Goal: Find specific page/section: Find specific page/section

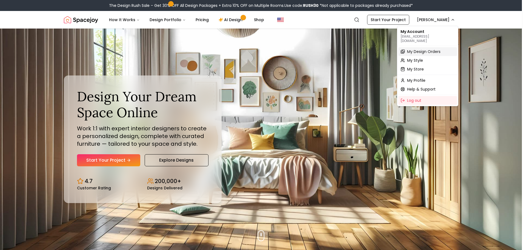
click at [431, 49] on span "My Design Orders" at bounding box center [423, 51] width 33 height 5
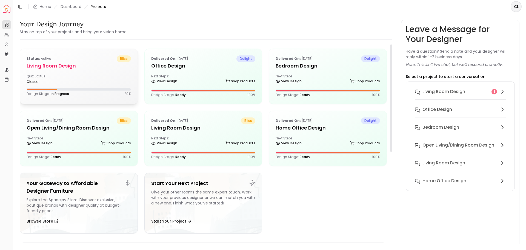
click at [107, 79] on div "Quiz Status: closed" at bounding box center [79, 79] width 104 height 10
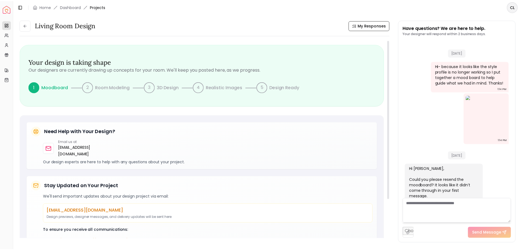
scroll to position [295, 0]
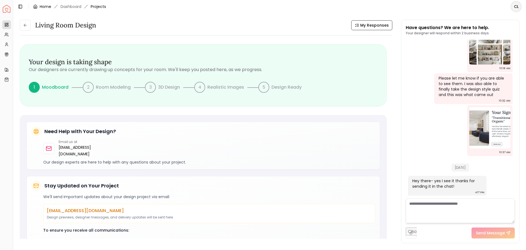
click at [48, 8] on link "Home" at bounding box center [46, 6] width 12 height 5
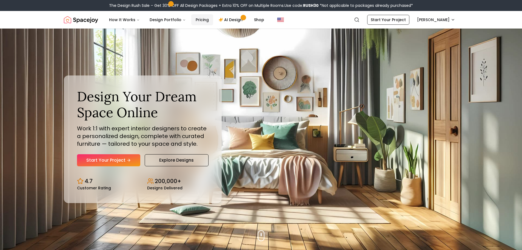
click at [203, 20] on link "Pricing" at bounding box center [202, 19] width 22 height 11
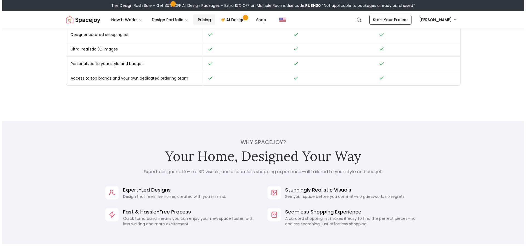
scroll to position [137, 0]
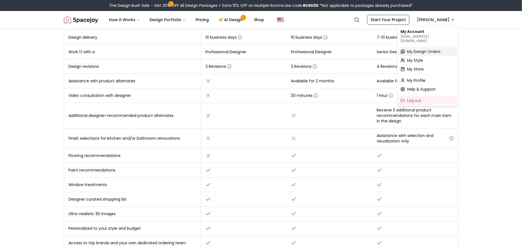
click at [418, 49] on span "My Design Orders" at bounding box center [423, 51] width 33 height 5
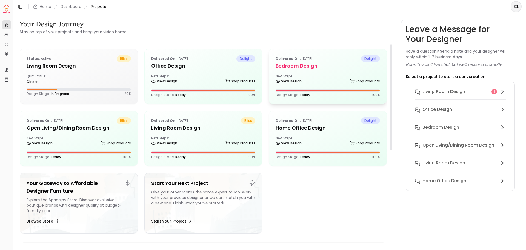
click at [319, 77] on div "Next Steps: View Design Shop Products" at bounding box center [328, 79] width 104 height 11
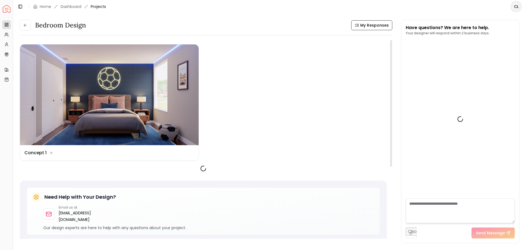
scroll to position [440, 0]
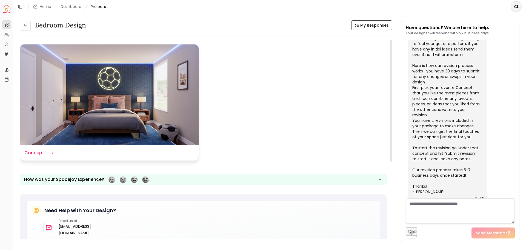
click at [129, 86] on img at bounding box center [109, 94] width 179 height 101
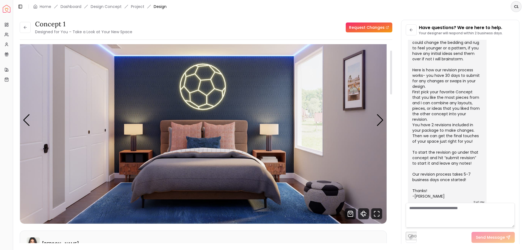
scroll to position [55, 0]
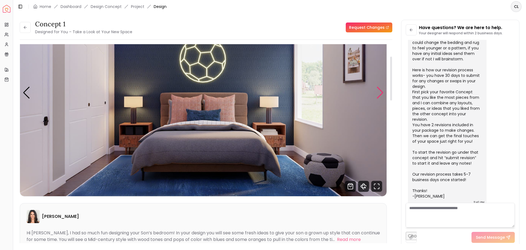
click at [381, 89] on div "Next slide" at bounding box center [380, 93] width 7 height 12
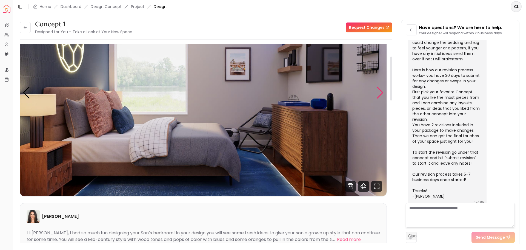
click at [382, 90] on div "Next slide" at bounding box center [380, 93] width 7 height 12
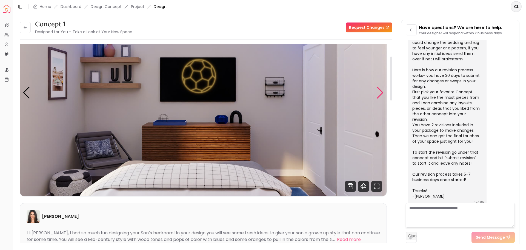
click at [382, 90] on div "Next slide" at bounding box center [380, 93] width 7 height 12
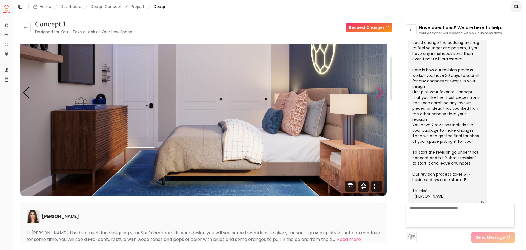
click at [382, 90] on div "Next slide" at bounding box center [380, 93] width 7 height 12
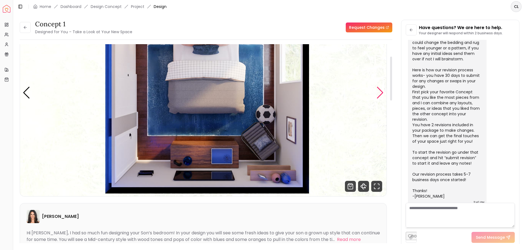
click at [382, 90] on div "Next slide" at bounding box center [380, 93] width 7 height 12
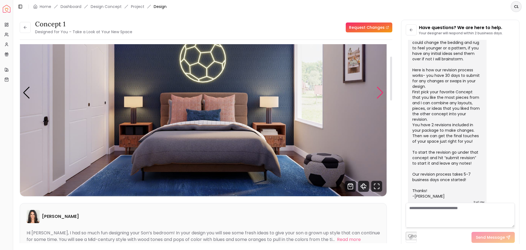
click at [382, 90] on div "Next slide" at bounding box center [380, 93] width 7 height 12
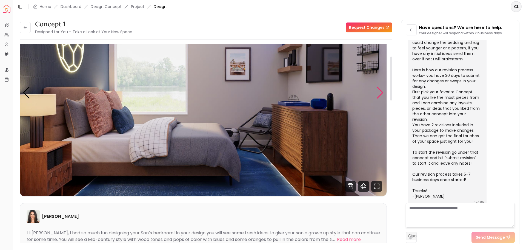
click at [383, 92] on div "Next slide" at bounding box center [380, 93] width 7 height 12
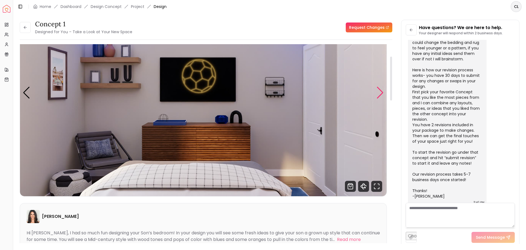
click at [383, 92] on div "Next slide" at bounding box center [380, 93] width 7 height 12
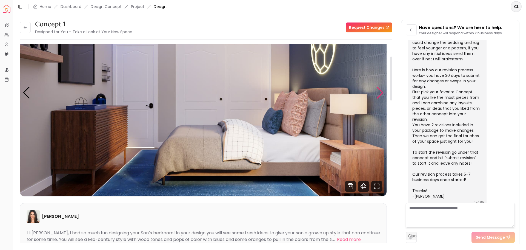
click at [383, 92] on div "Next slide" at bounding box center [380, 93] width 7 height 12
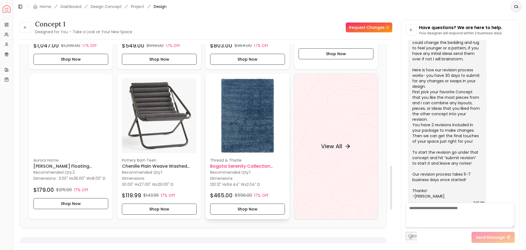
scroll to position [548, 0]
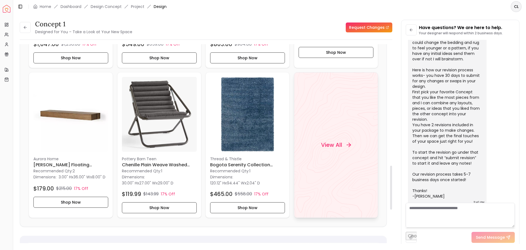
click at [324, 187] on div "View All" at bounding box center [336, 145] width 84 height 146
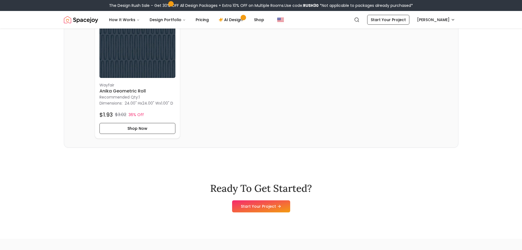
scroll to position [1234, 0]
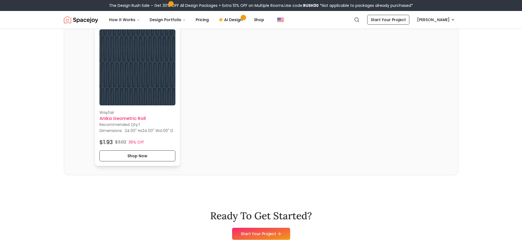
click at [145, 85] on img at bounding box center [138, 67] width 76 height 76
